Goal: Transaction & Acquisition: Purchase product/service

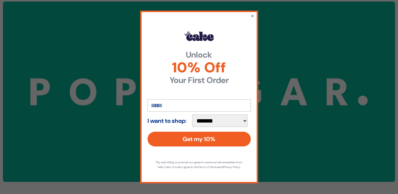
scroll to position [54, 0]
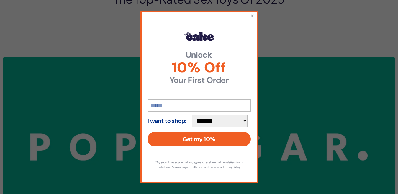
click at [250, 12] on button "×" at bounding box center [252, 15] width 4 height 7
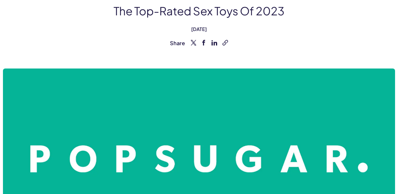
scroll to position [0, 0]
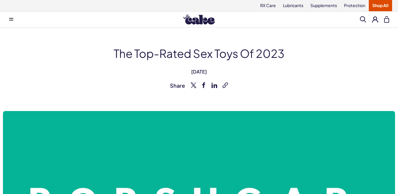
click at [384, 4] on link "Shop All" at bounding box center [380, 5] width 23 height 11
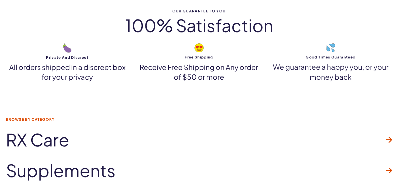
scroll to position [3252, 0]
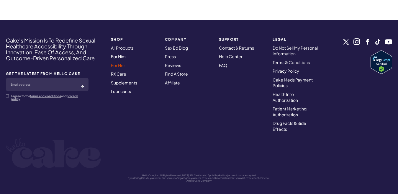
click at [122, 63] on link "For Her" at bounding box center [118, 65] width 14 height 5
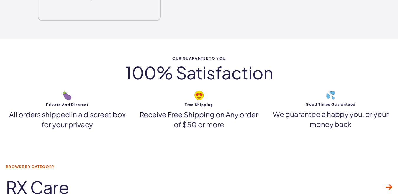
scroll to position [2048, 0]
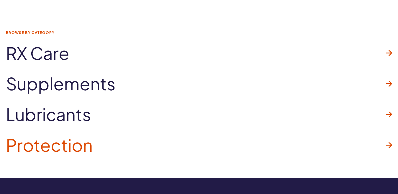
click at [389, 144] on icon at bounding box center [389, 144] width 6 height 5
